Goal: Check status

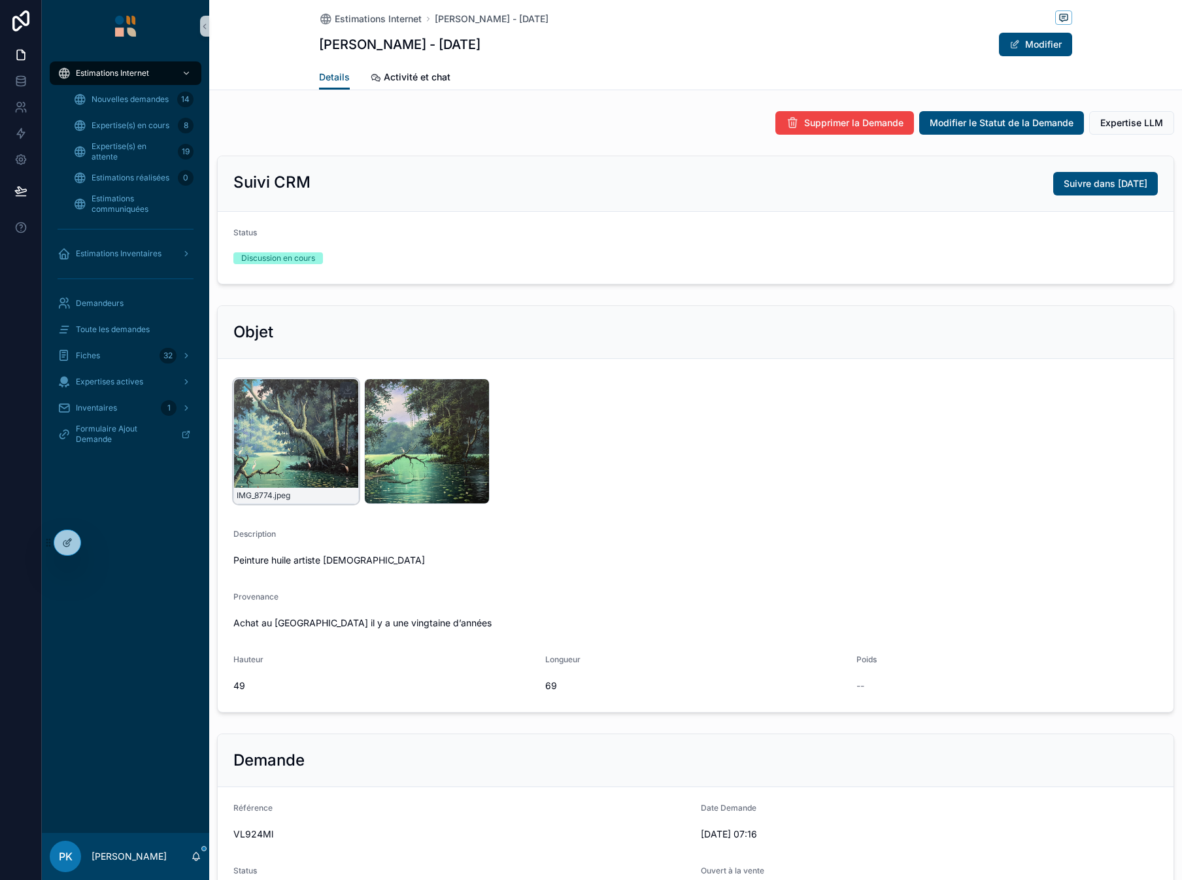
click at [287, 406] on div "IMG_8774 .jpeg" at bounding box center [296, 442] width 126 height 126
click at [344, 420] on div "IMG_8774 .jpeg" at bounding box center [296, 442] width 126 height 126
